Goal: Check status: Check status

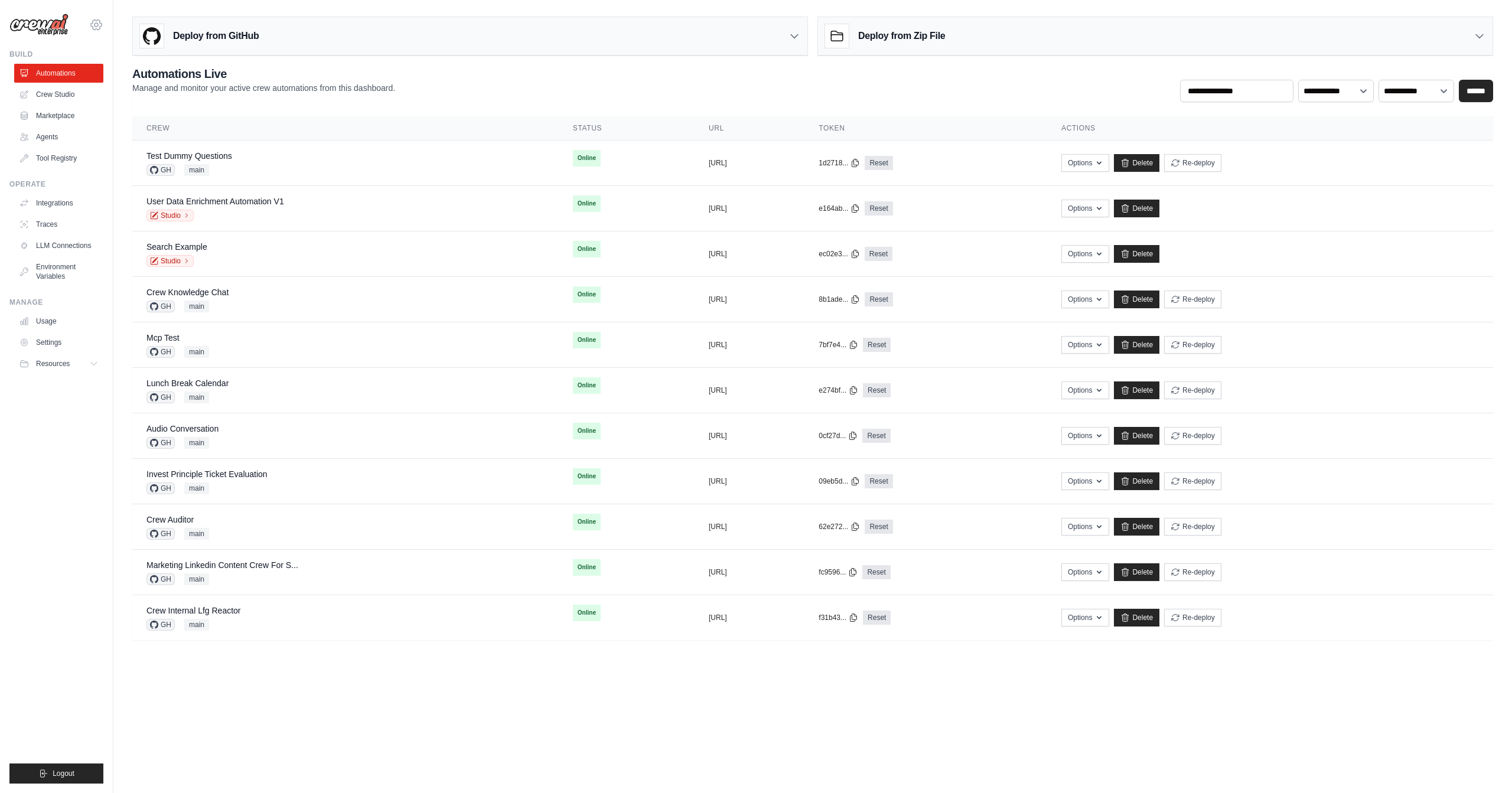
click at [102, 22] on icon at bounding box center [96, 25] width 14 height 14
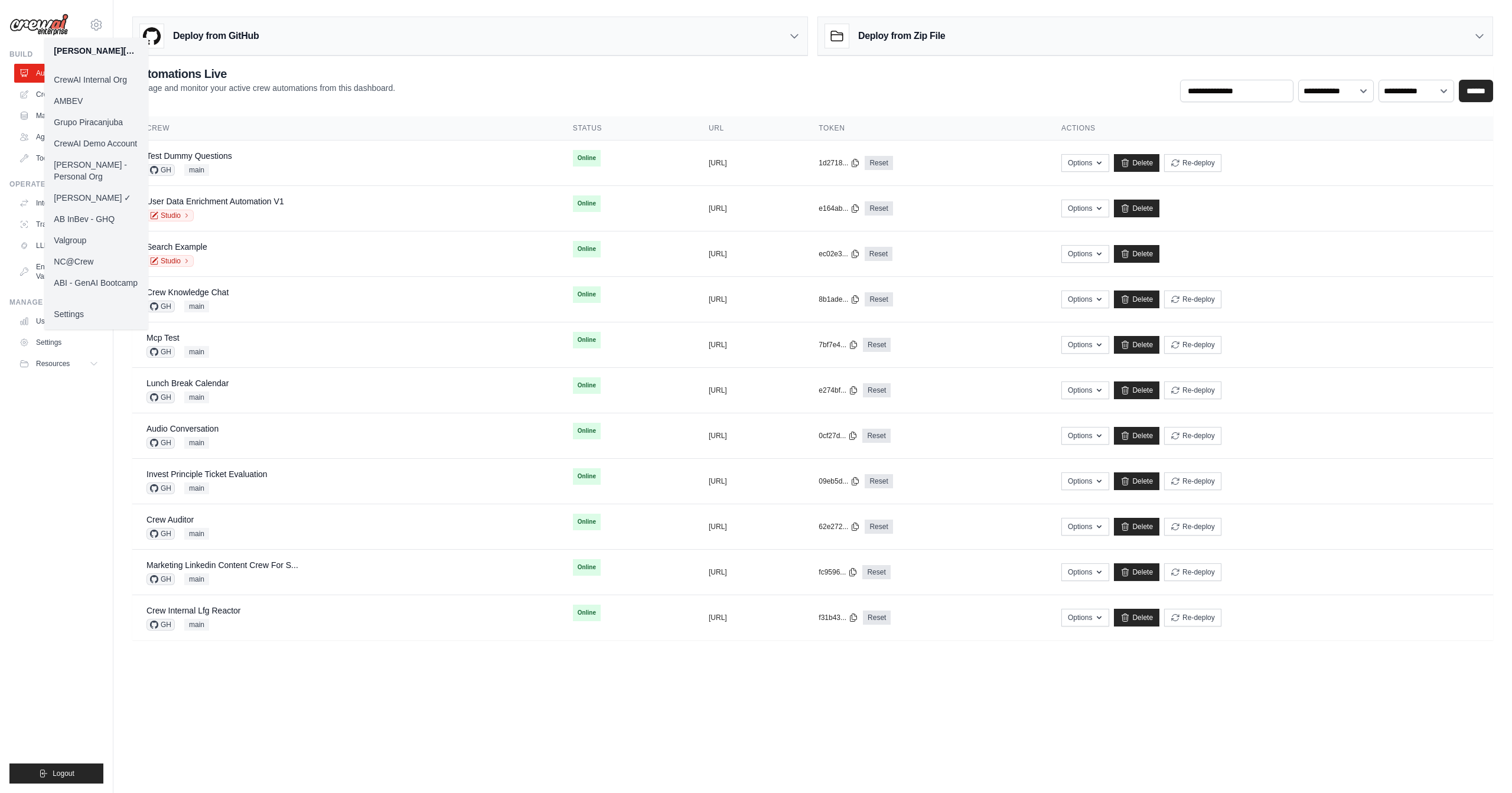
click at [121, 141] on link "CrewAI Demo Account" at bounding box center [96, 144] width 104 height 21
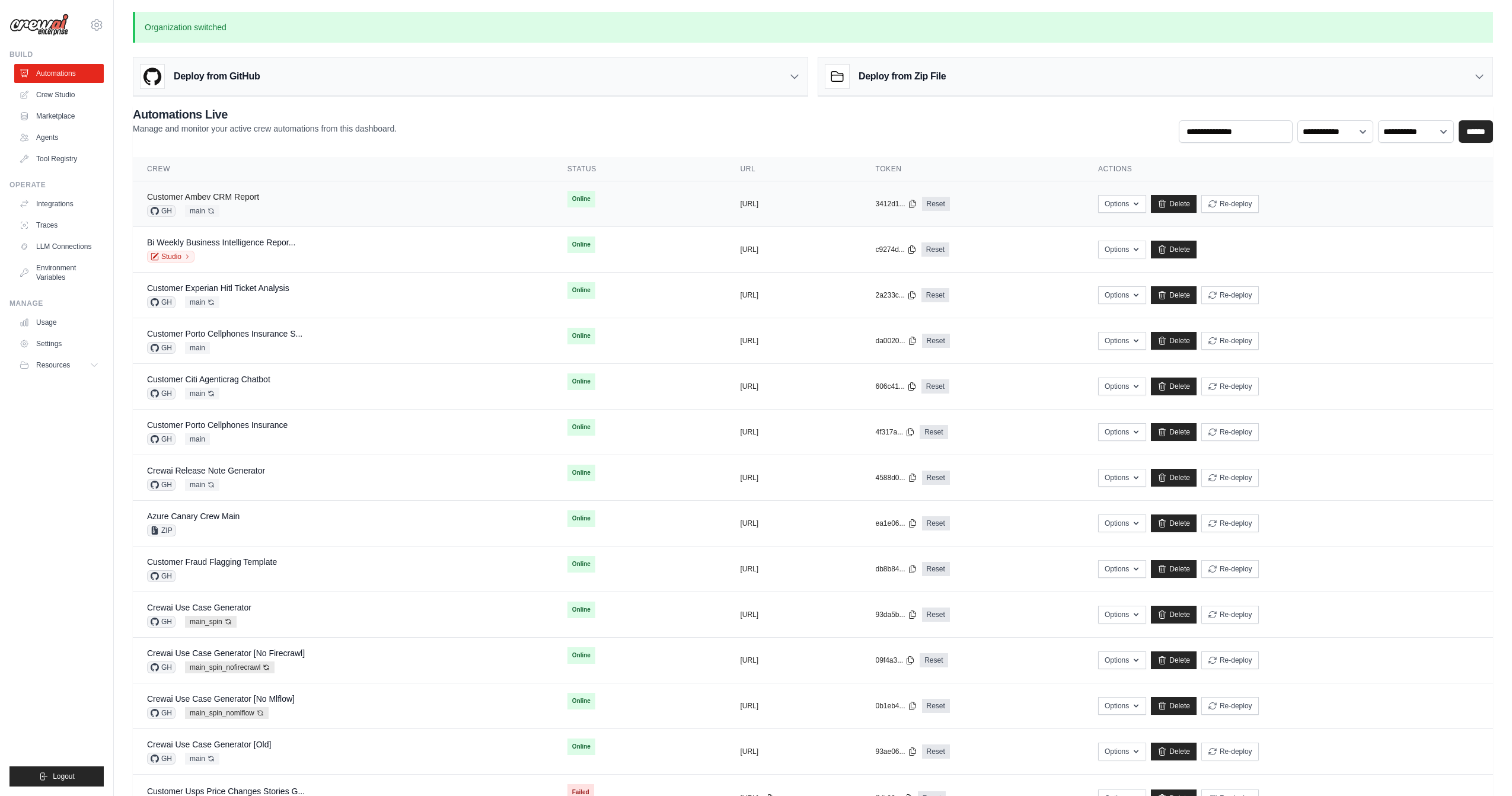
click at [201, 196] on link "Customer Ambev CRM Report" at bounding box center [203, 196] width 112 height 9
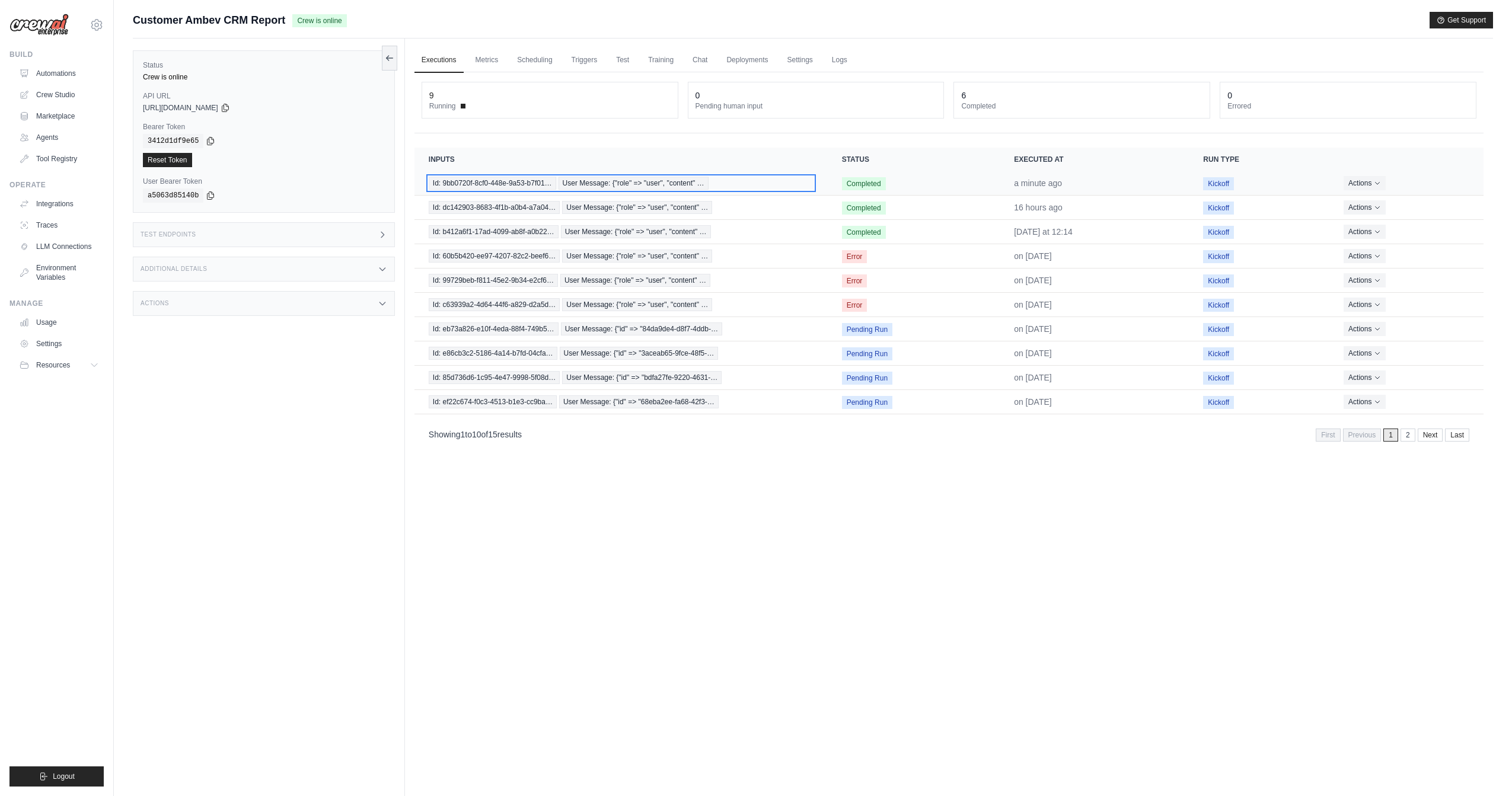
click at [578, 184] on span "User Message: {"role" => "user", "content" …" at bounding box center [633, 183] width 150 height 13
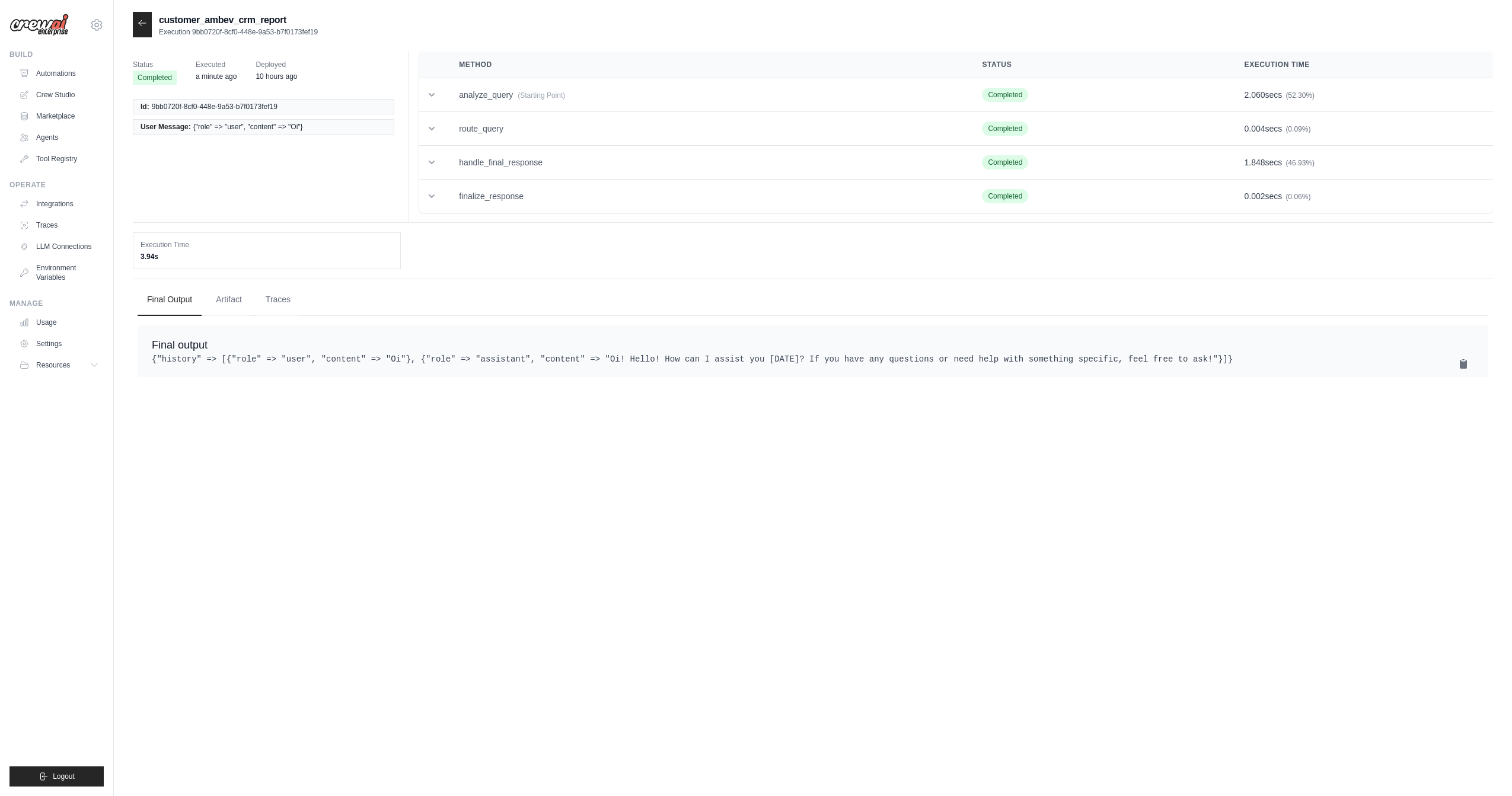
drag, startPoint x: 329, startPoint y: 35, endPoint x: 191, endPoint y: 35, distance: 138.0
click at [191, 35] on div "customer_ambev_crm_report Execution 9bb0720f-8cf0-448e-9a53-b7f0173fef19" at bounding box center [813, 25] width 1360 height 25
copy p "9bb0720f-8cf0-448e-9a53-b7f0173fef19"
click at [139, 25] on icon at bounding box center [142, 23] width 9 height 9
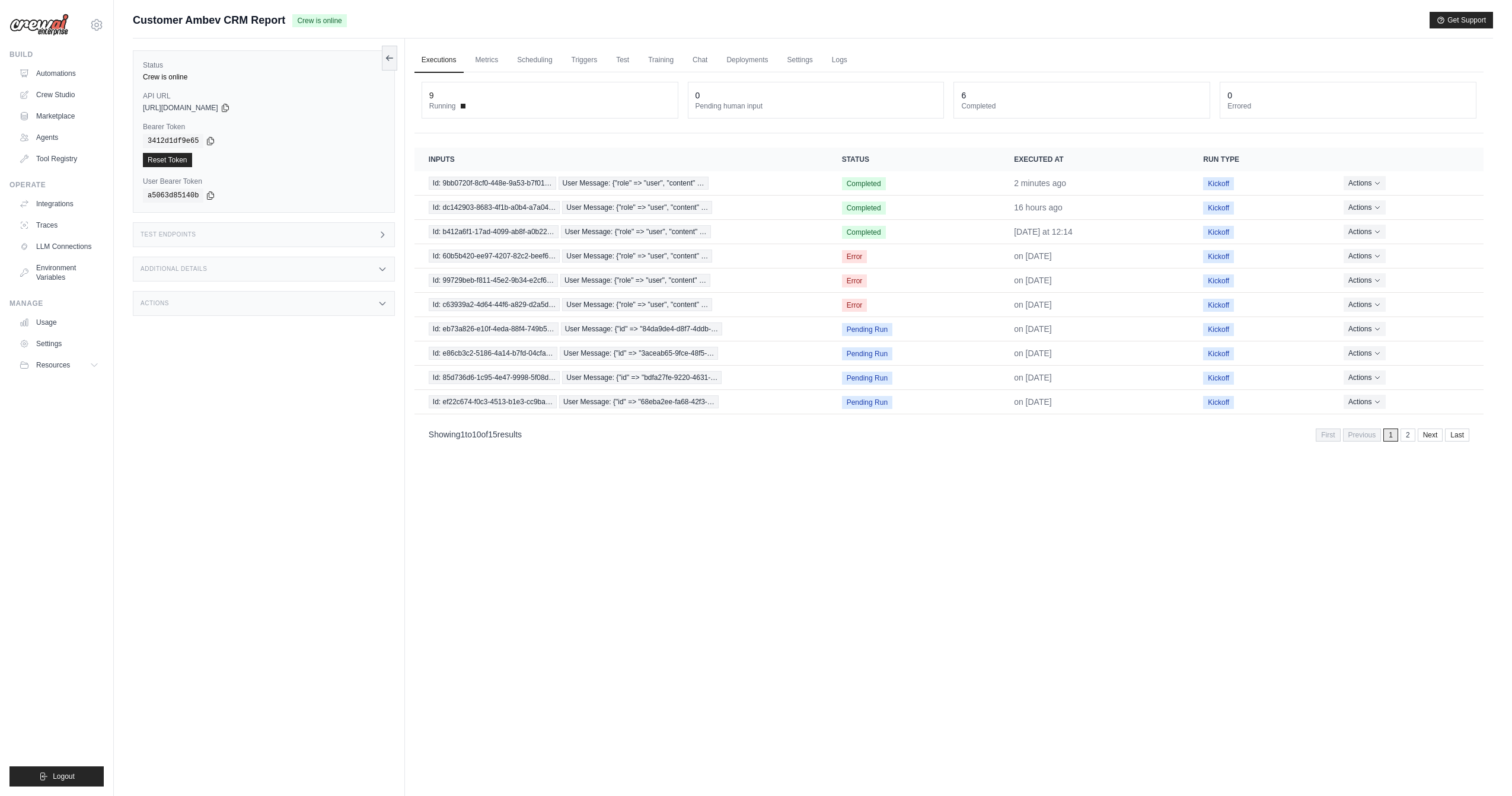
click at [261, 268] on div "Additional Details" at bounding box center [263, 269] width 262 height 25
click at [292, 234] on div "Test Endpoints" at bounding box center [263, 234] width 262 height 25
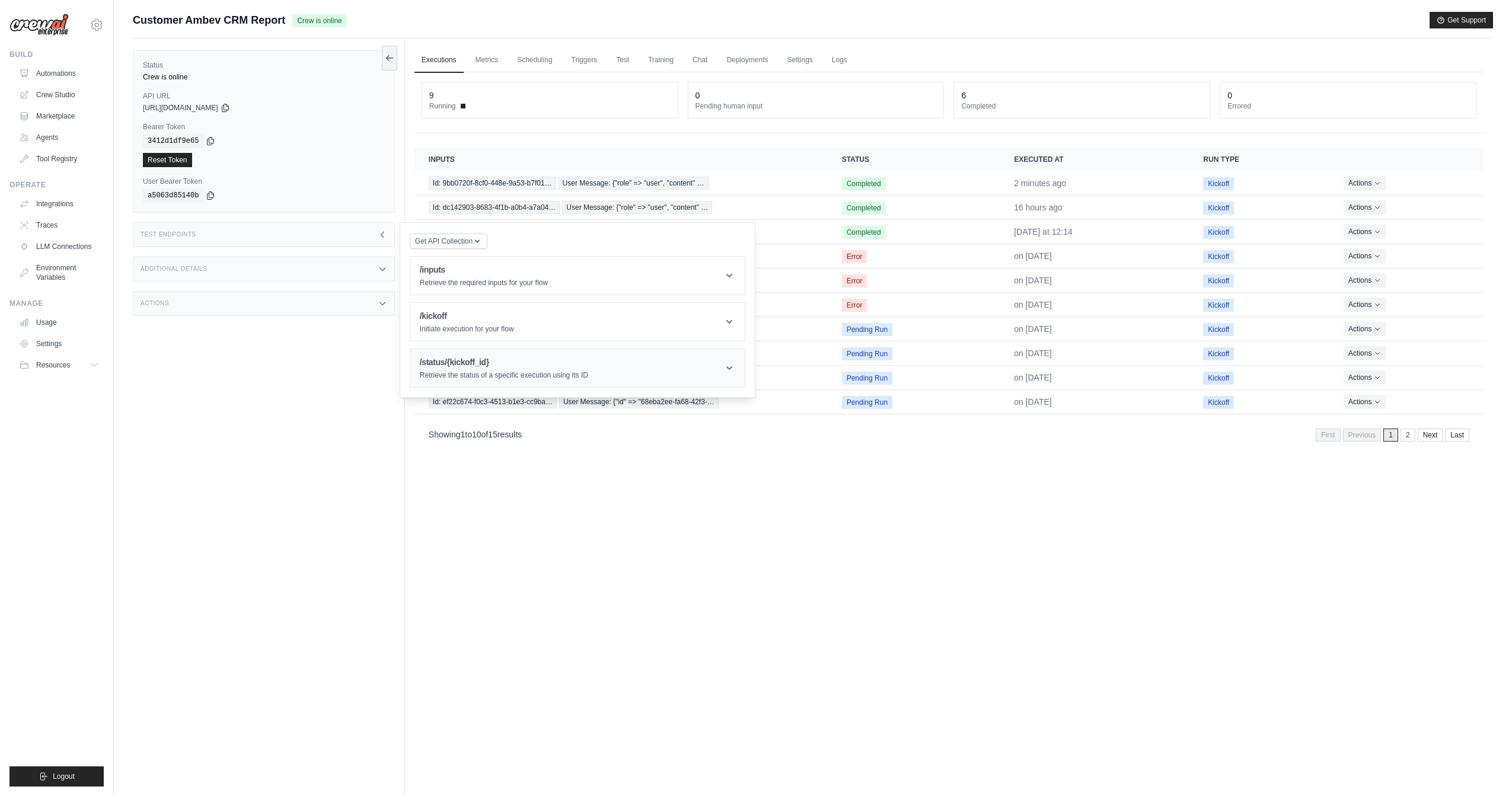
click at [470, 372] on p "Retrieve the status of a specific execution using its ID" at bounding box center [504, 375] width 168 height 9
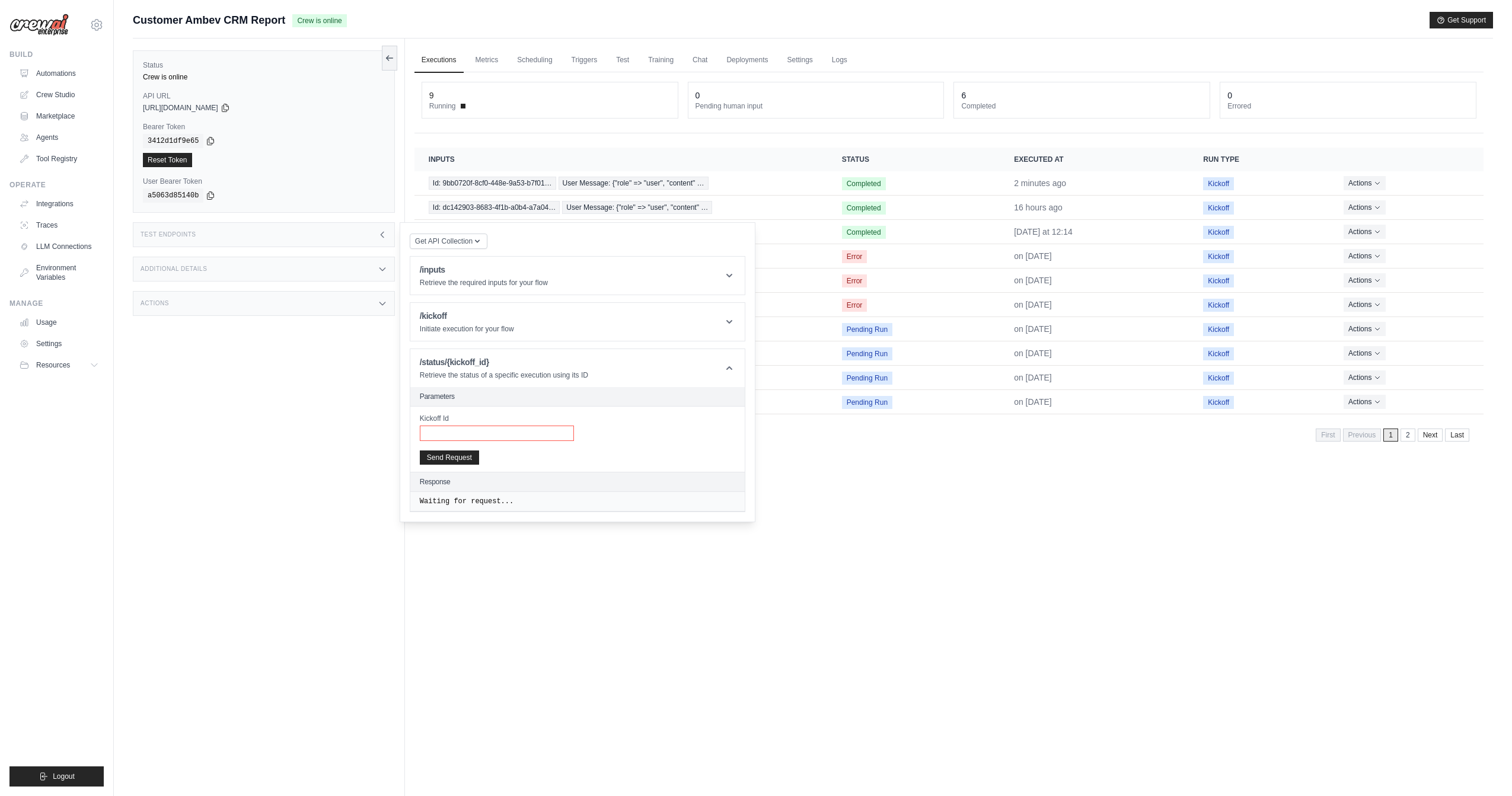
click at [492, 437] on input "Kickoff Id" at bounding box center [496, 434] width 154 height 16
paste input "**********"
type input "**********"
click at [458, 456] on button "Send Request" at bounding box center [449, 457] width 59 height 14
click at [966, 555] on div "Executions Metrics Scheduling Triggers Test Training Chat Deployments Settings …" at bounding box center [948, 436] width 1088 height 796
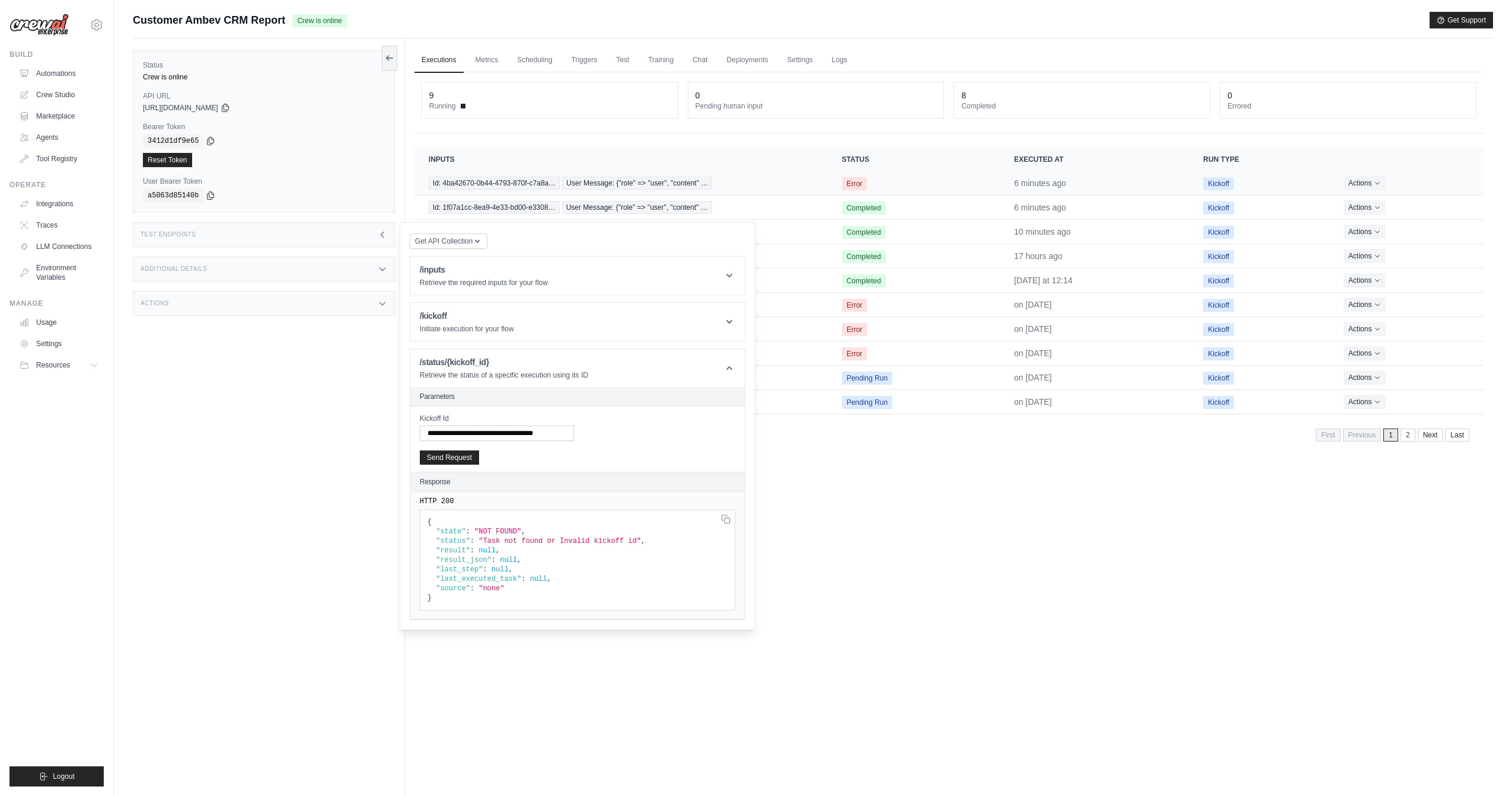
click at [800, 192] on td "Id: 4ba42670-0b44-4793-870f-c7a8a… User Message: {"role" => "user", "content" …" at bounding box center [621, 184] width 413 height 24
click at [680, 179] on span "User Message: {"role" => "user", "content" …" at bounding box center [637, 183] width 150 height 13
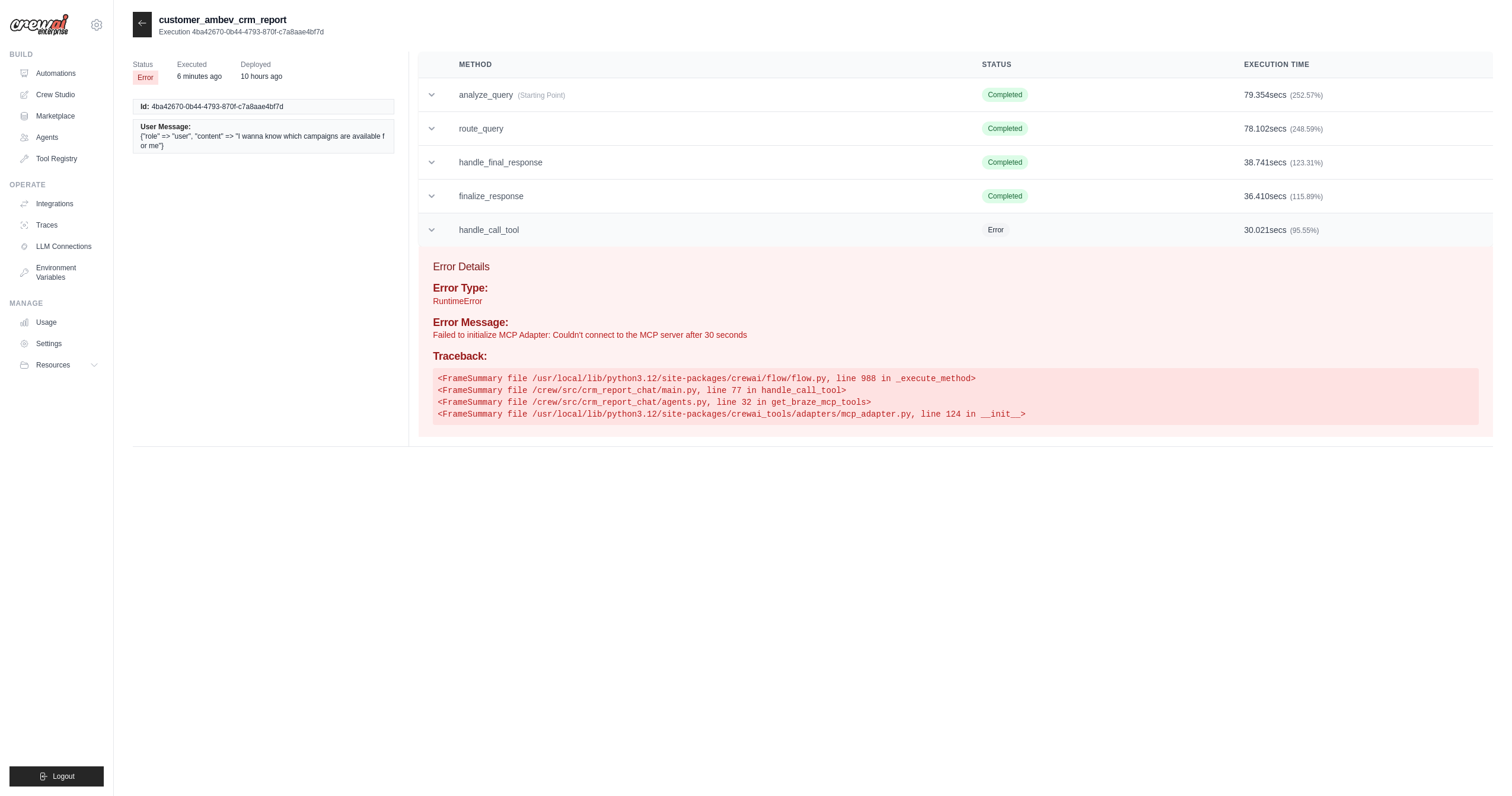
click at [549, 243] on td "handle_call_tool" at bounding box center [706, 230] width 523 height 34
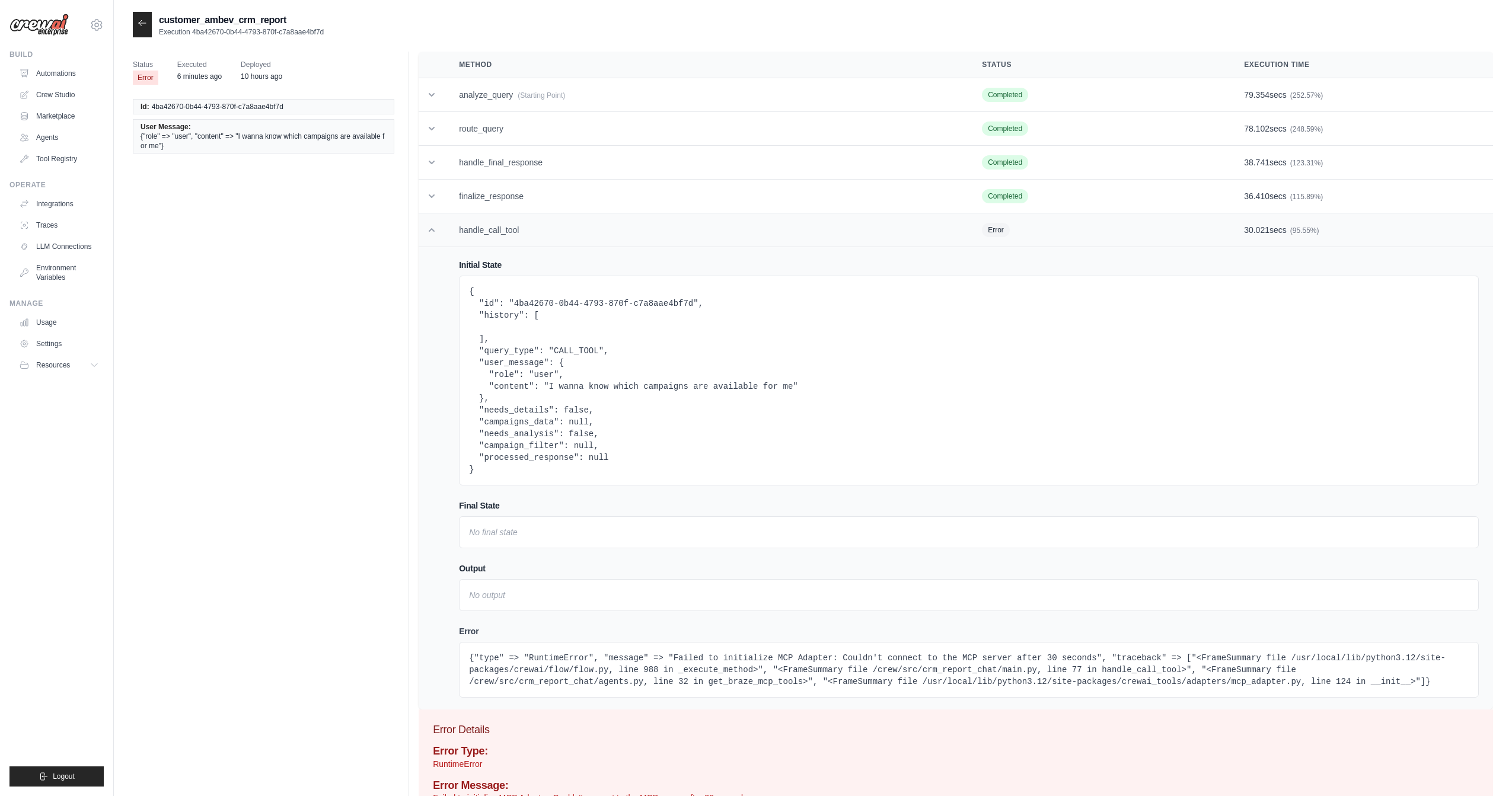
click at [549, 241] on td "handle_call_tool" at bounding box center [706, 230] width 523 height 34
